Goal: Task Accomplishment & Management: Manage account settings

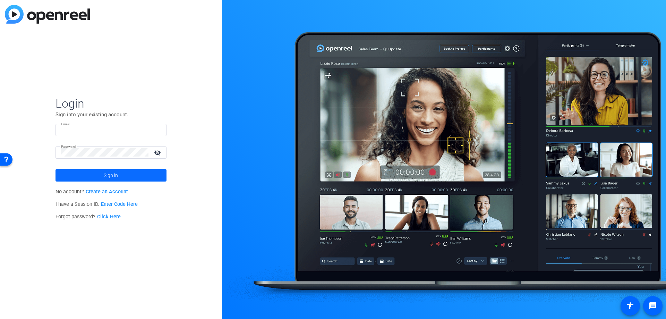
type input "[EMAIL_ADDRESS][DOMAIN_NAME]"
click at [109, 170] on span "Sign in" at bounding box center [111, 174] width 14 height 17
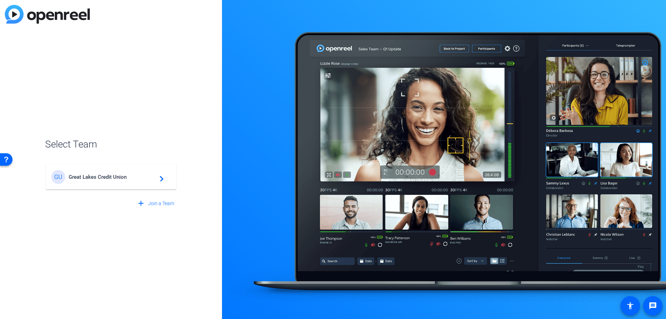
click at [139, 178] on span "Great Lakes Credit Union" at bounding box center [112, 177] width 87 height 6
